Goal: Information Seeking & Learning: Compare options

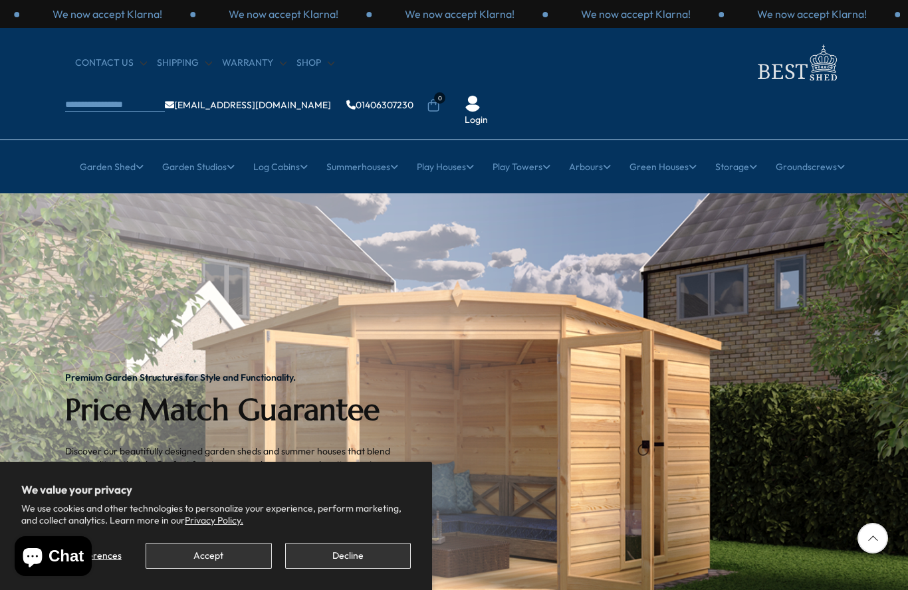
click at [208, 553] on button "Accept" at bounding box center [209, 556] width 126 height 26
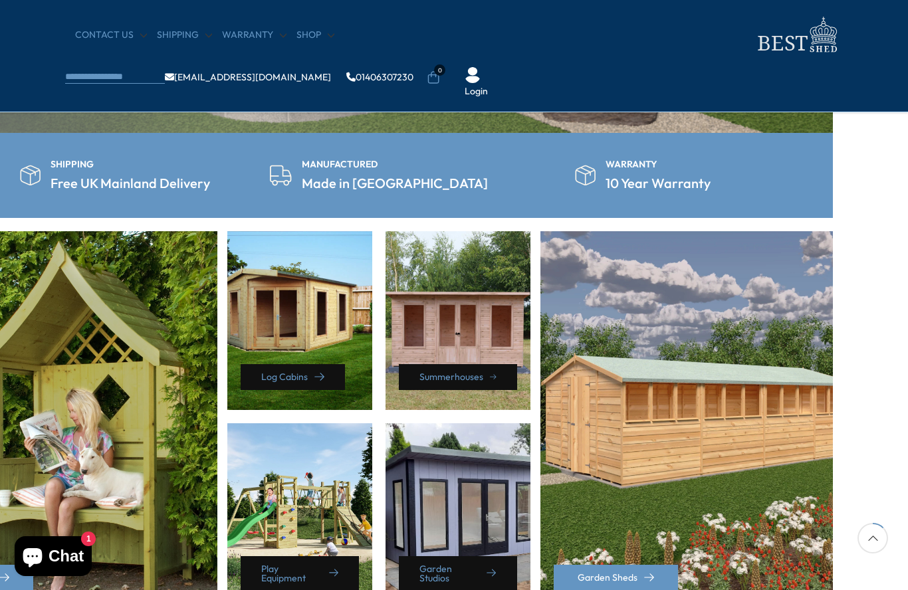
scroll to position [445, 78]
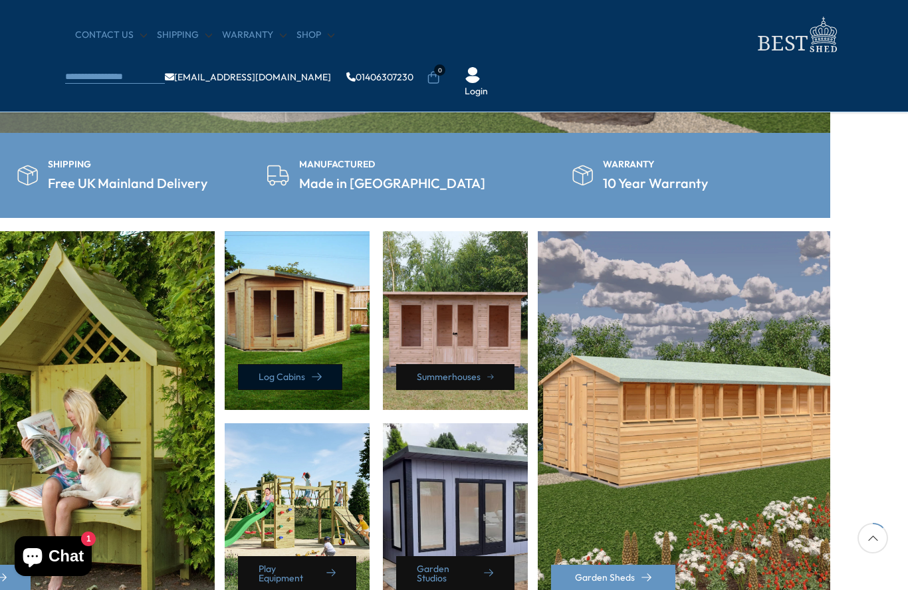
click at [290, 375] on link "Log Cabins" at bounding box center [290, 377] width 104 height 26
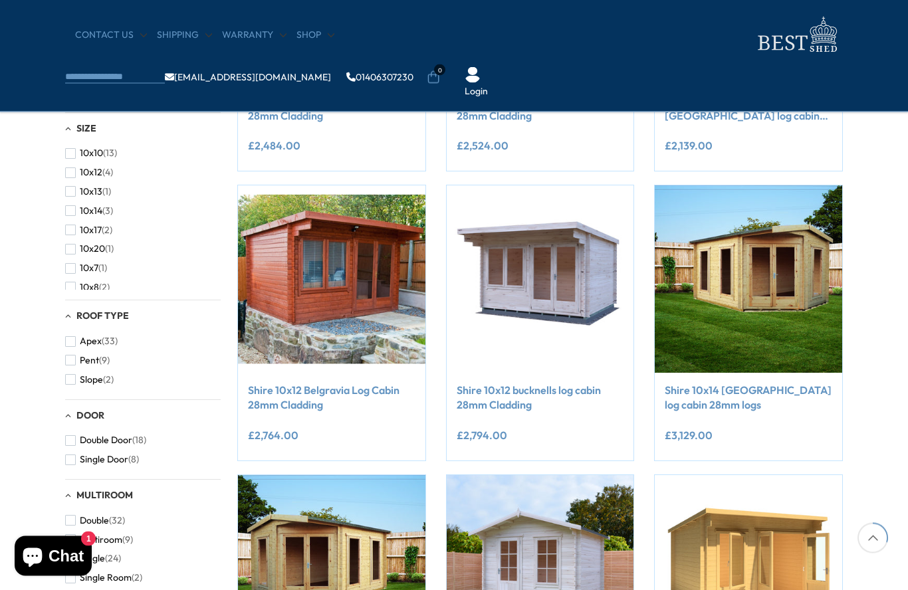
scroll to position [437, 0]
click at [66, 289] on button "10x8 (2)" at bounding box center [87, 287] width 45 height 19
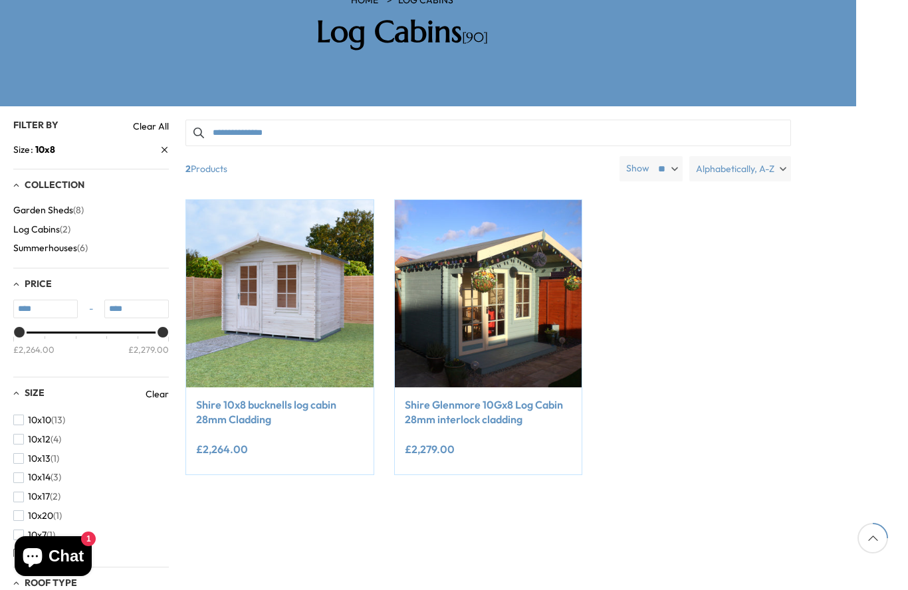
scroll to position [242, 52]
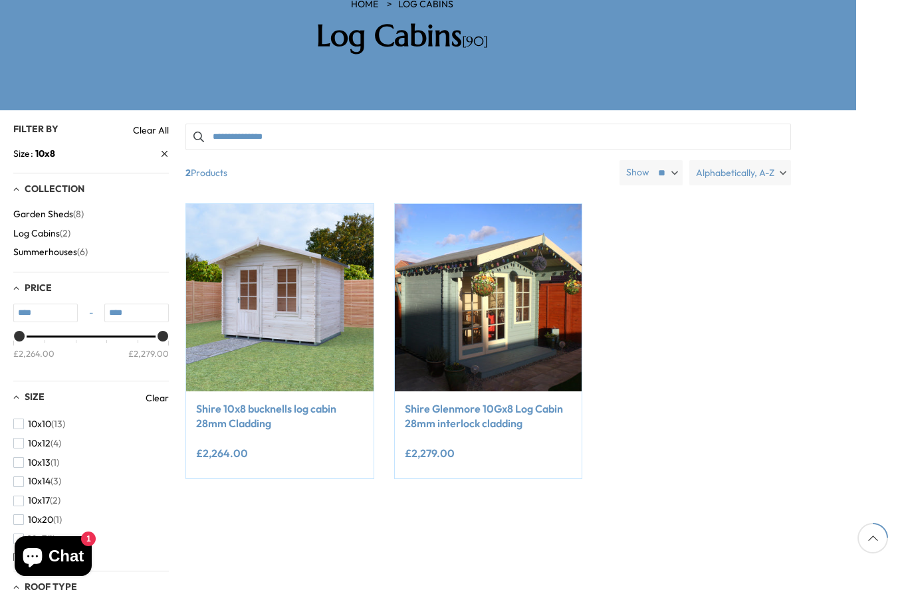
click at [228, 402] on link "Shire 10x8 bucknells log cabin 28mm Cladding" at bounding box center [280, 417] width 168 height 30
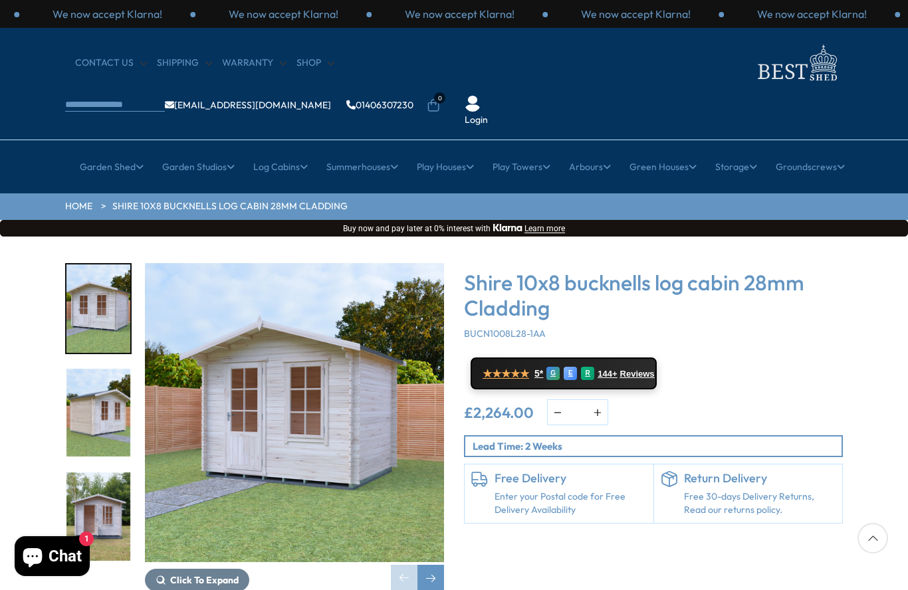
click at [93, 473] on img "3 / 10" at bounding box center [98, 517] width 64 height 88
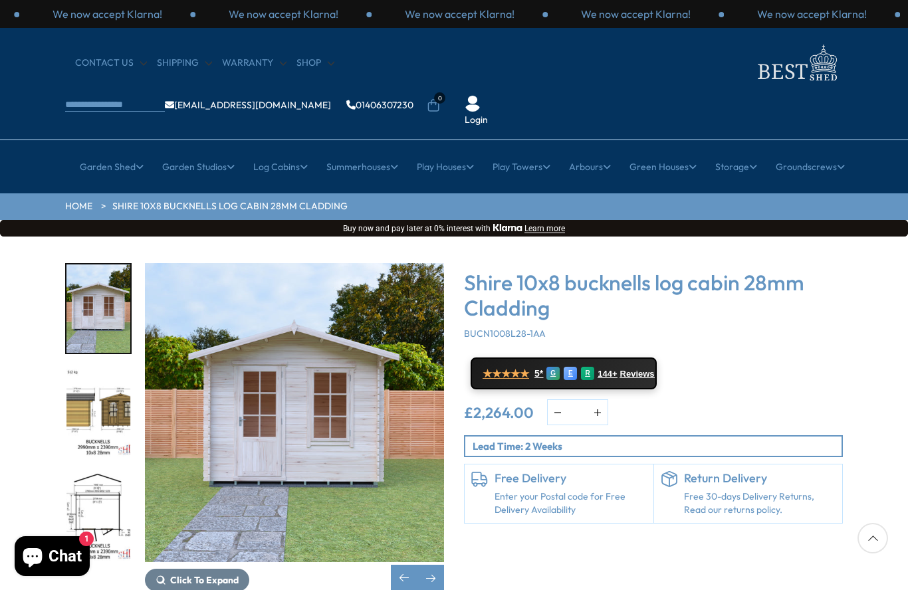
click at [86, 470] on div at bounding box center [105, 412] width 80 height 299
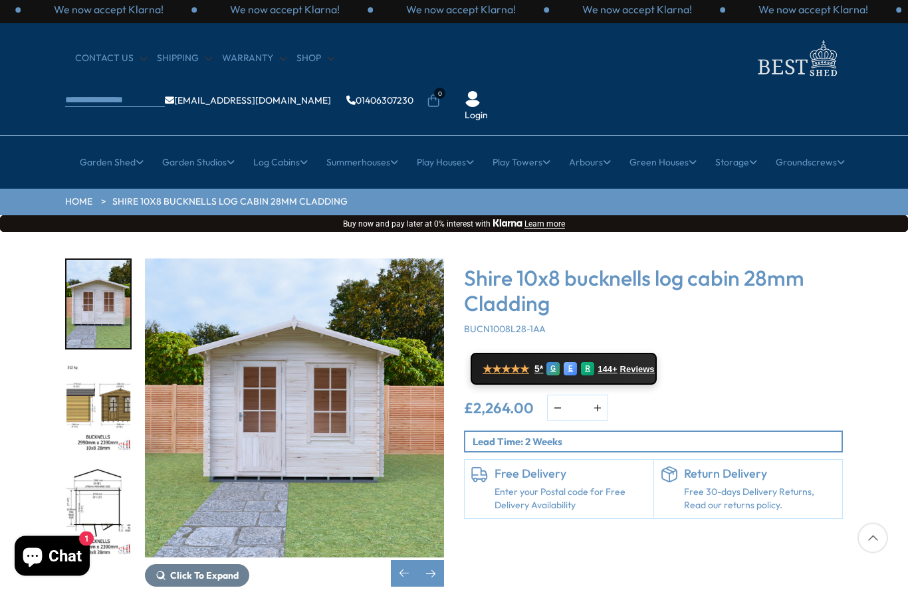
scroll to position [11, 0]
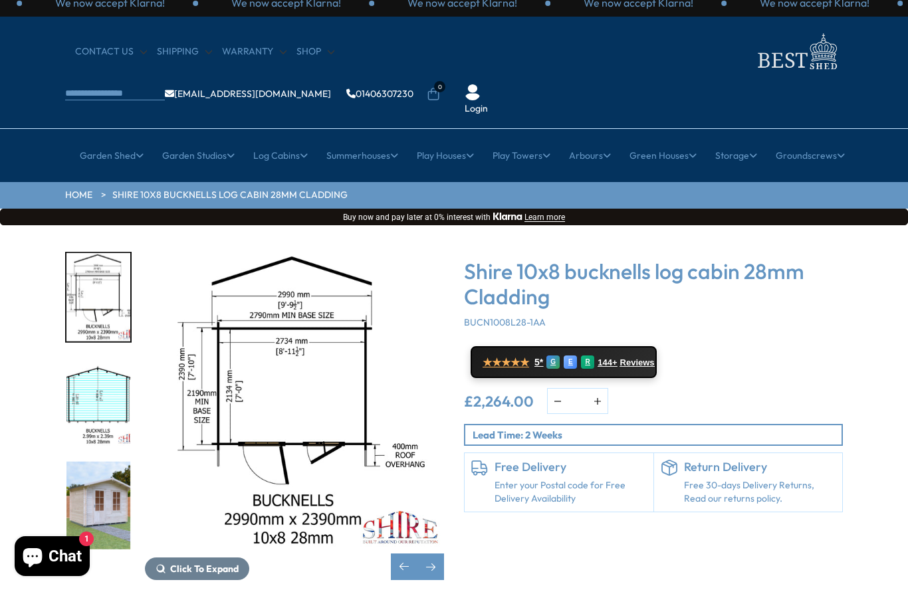
scroll to position [0, 0]
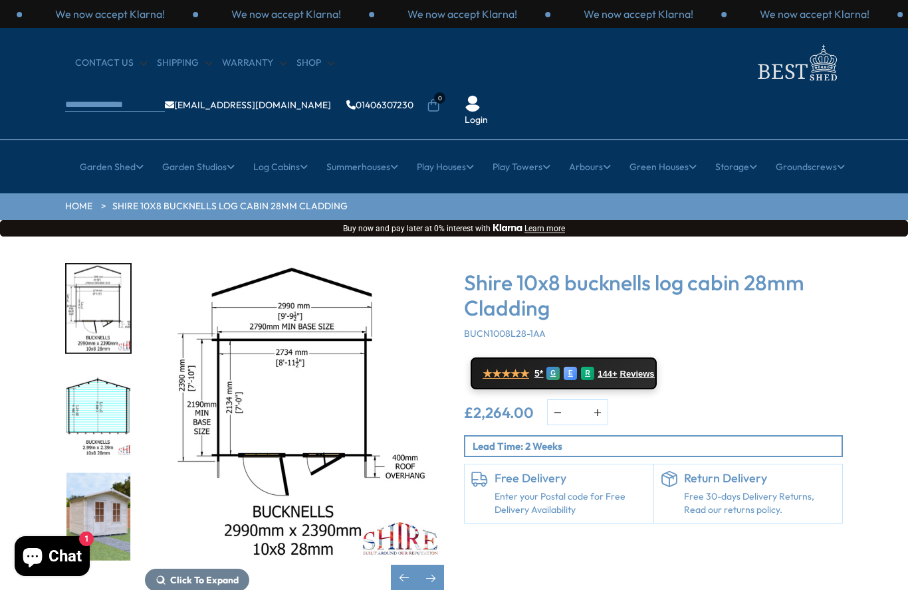
click at [545, 354] on link "16ft" at bounding box center [543, 365] width 17 height 23
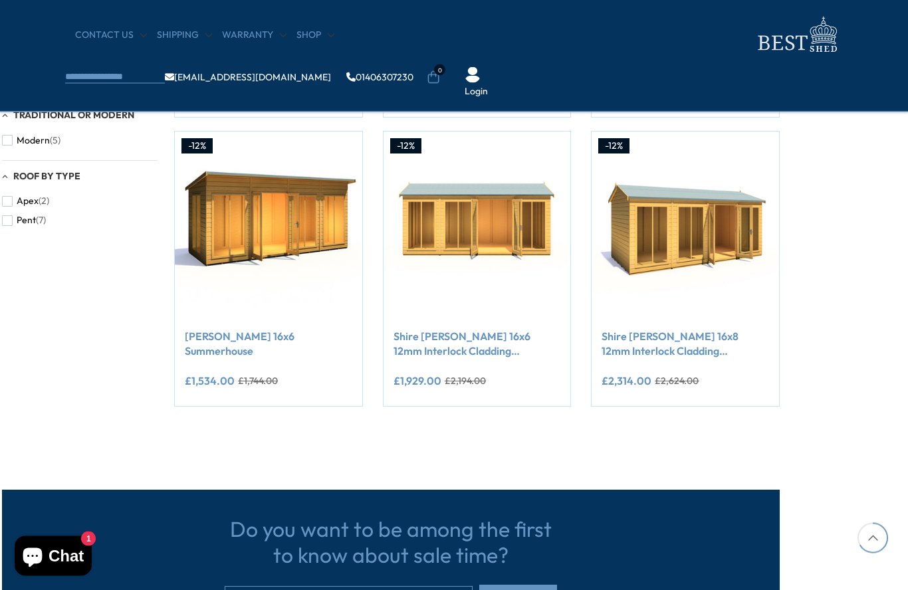
scroll to position [745, 78]
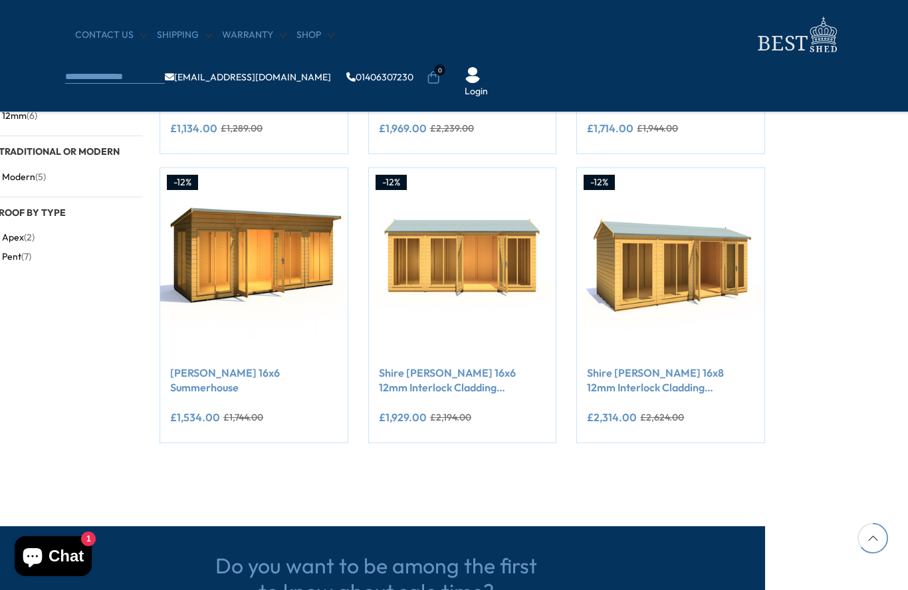
click at [654, 376] on link "Shire Mayfield 16x8 12mm Interlock Cladding Summerhouse" at bounding box center [671, 381] width 168 height 30
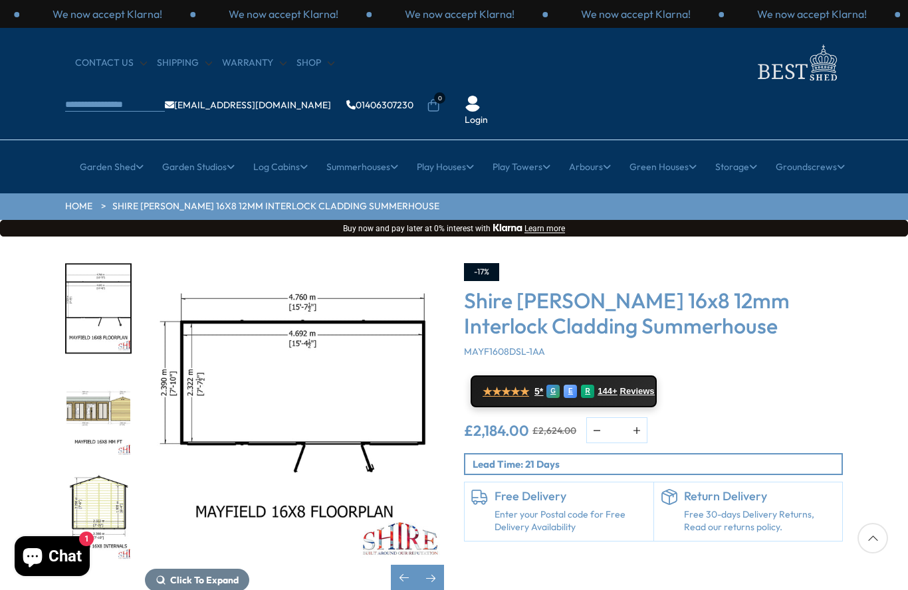
click at [110, 369] on img "3 / 11" at bounding box center [98, 413] width 64 height 88
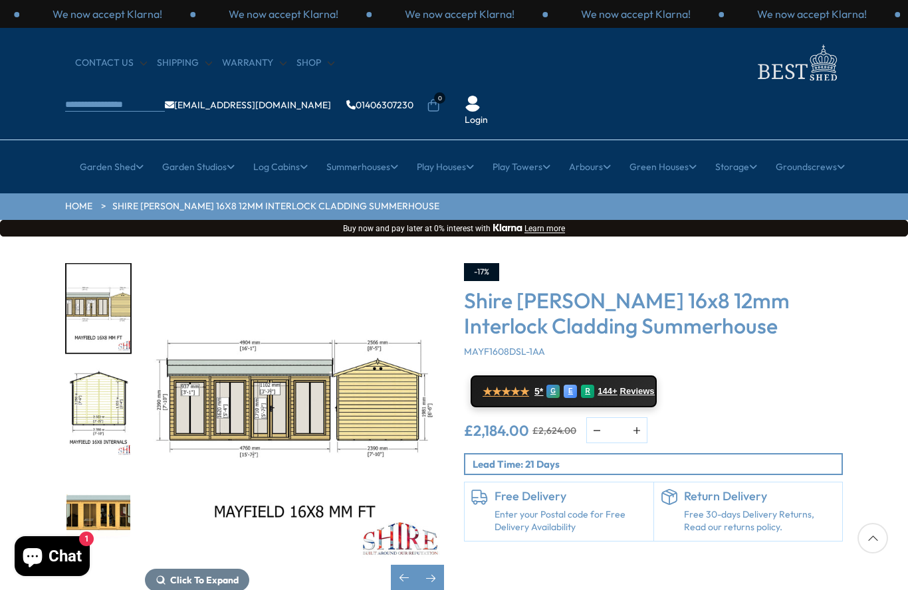
click at [106, 378] on img "4 / 11" at bounding box center [98, 413] width 64 height 88
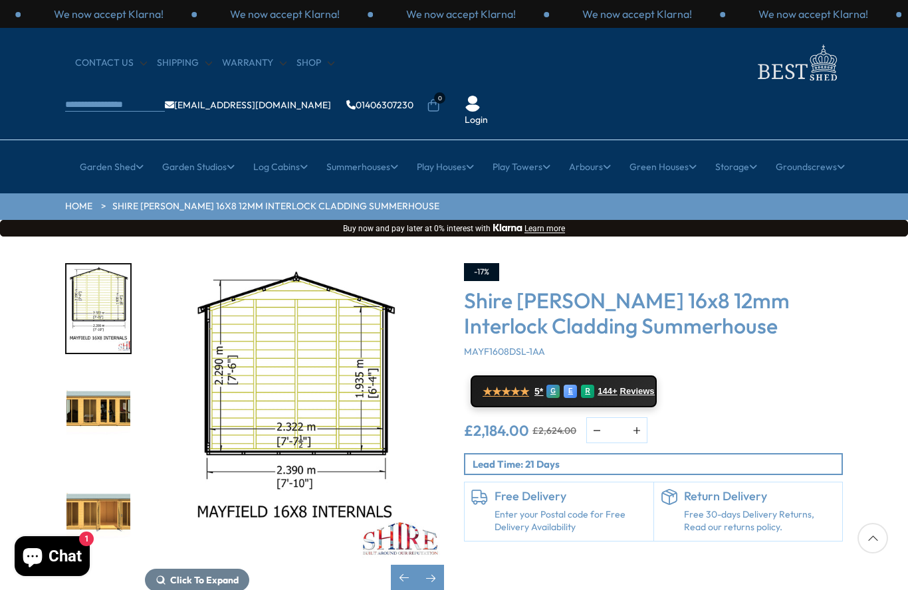
click at [106, 372] on img "5 / 11" at bounding box center [98, 413] width 64 height 88
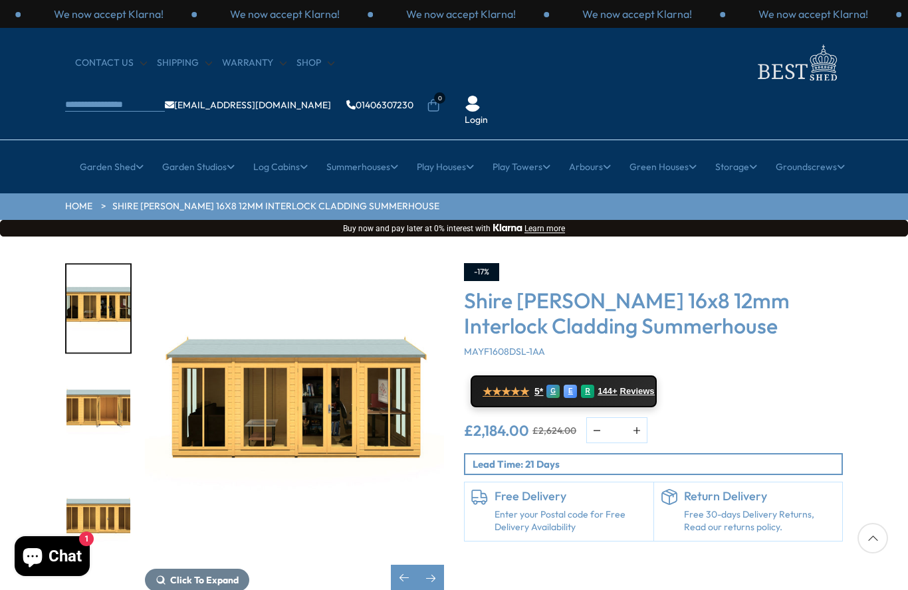
click at [112, 382] on img "6 / 11" at bounding box center [98, 413] width 64 height 88
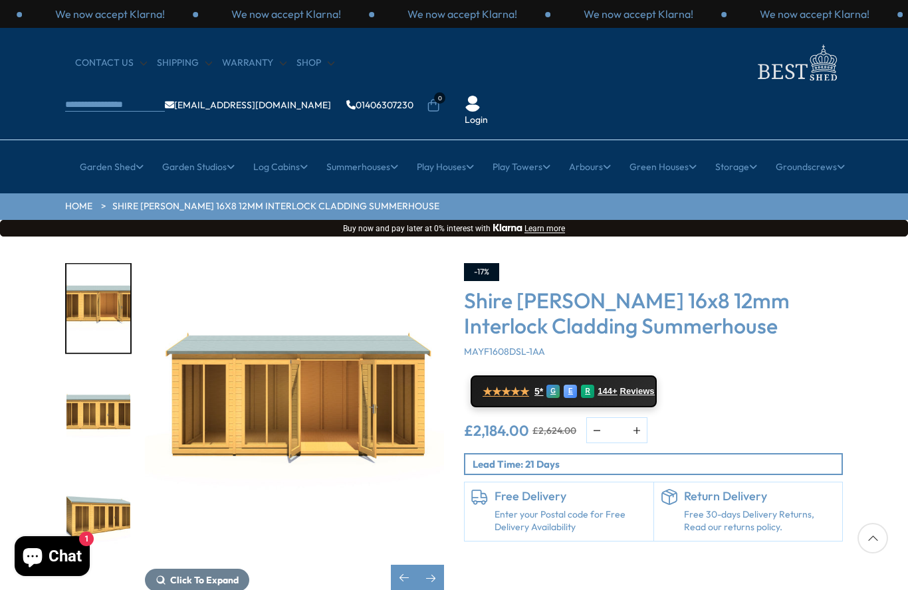
click at [115, 370] on img "7 / 11" at bounding box center [98, 413] width 64 height 88
click at [109, 473] on img "8 / 11" at bounding box center [98, 517] width 64 height 88
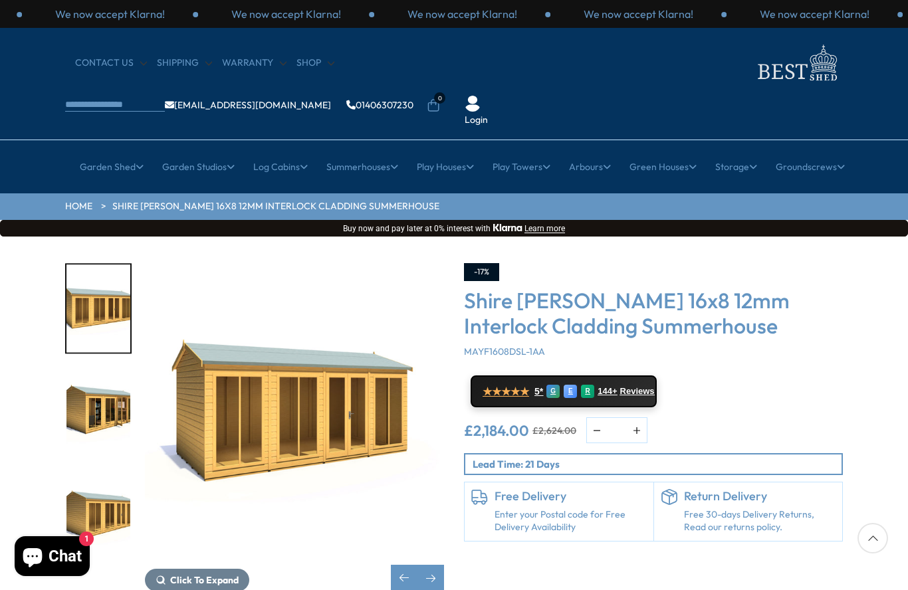
click at [105, 379] on img "9 / 11" at bounding box center [98, 413] width 64 height 88
click at [94, 473] on img "10 / 11" at bounding box center [98, 517] width 64 height 88
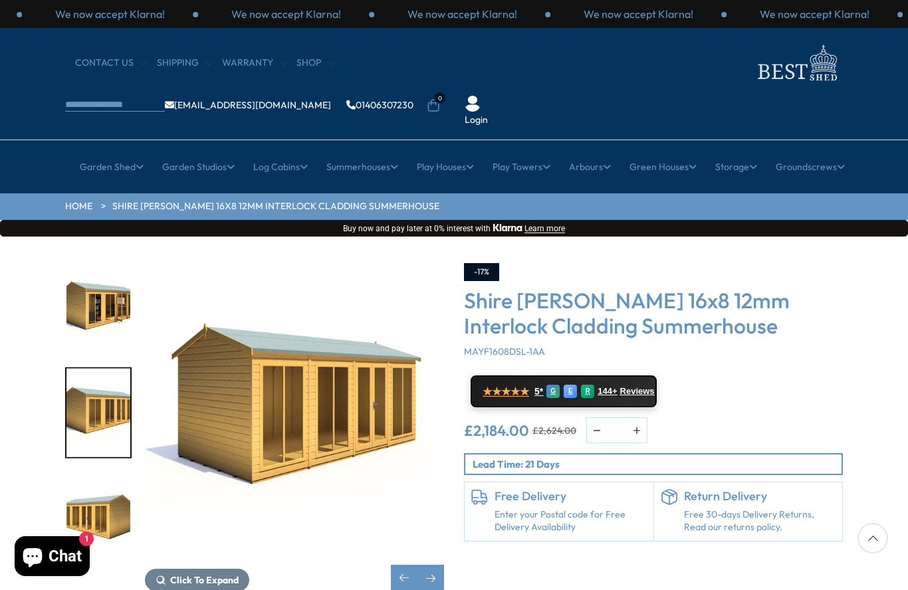
click at [103, 377] on img "10 / 11" at bounding box center [98, 413] width 64 height 88
click at [110, 480] on img "11 / 11" at bounding box center [98, 517] width 64 height 88
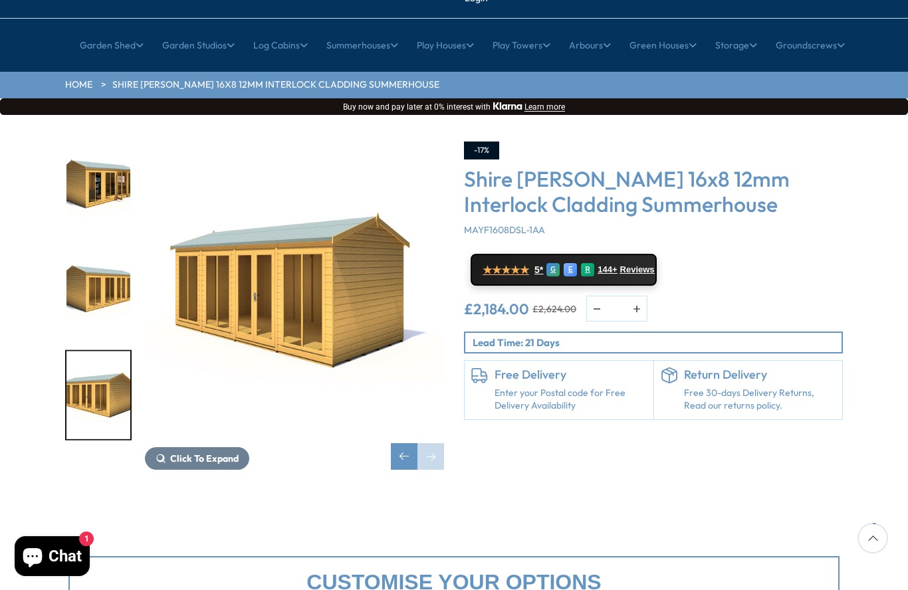
scroll to position [84, 0]
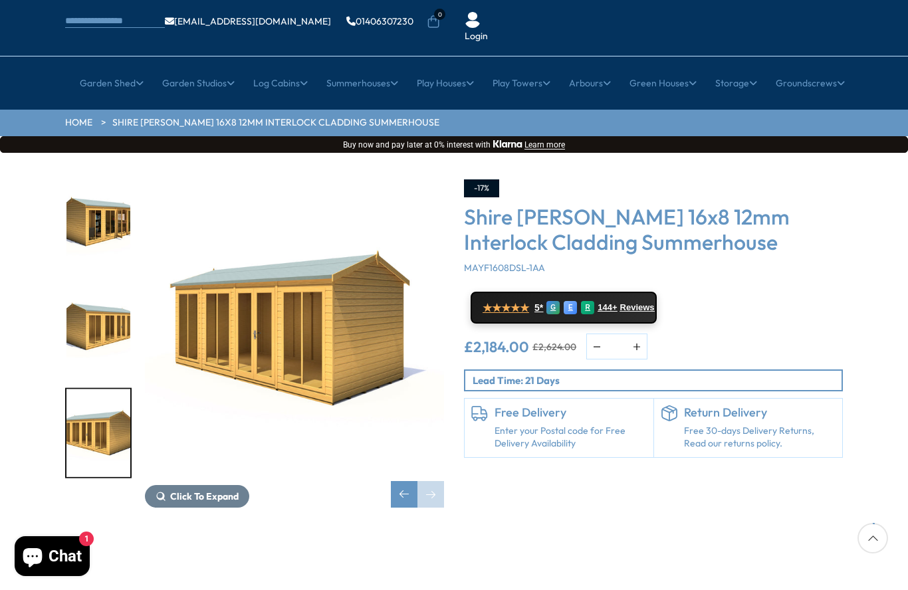
click at [96, 389] on img "11 / 11" at bounding box center [98, 433] width 64 height 88
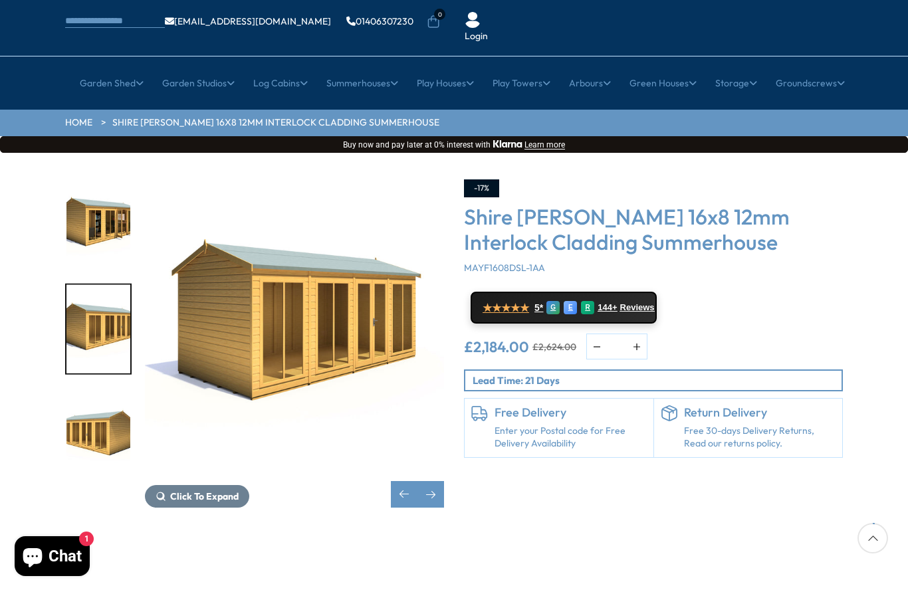
click at [87, 291] on img "10 / 11" at bounding box center [98, 329] width 64 height 88
click at [86, 183] on img "9 / 11" at bounding box center [98, 225] width 64 height 88
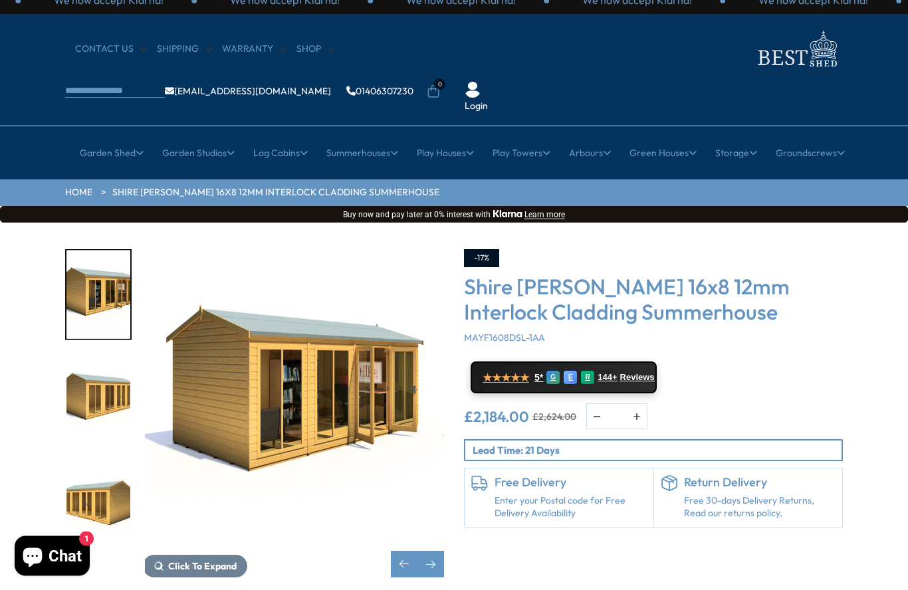
scroll to position [0, 0]
